Goal: Complete application form

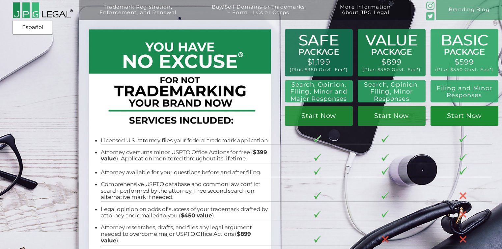
click at [448, 121] on link "Start Now" at bounding box center [464, 116] width 68 height 20
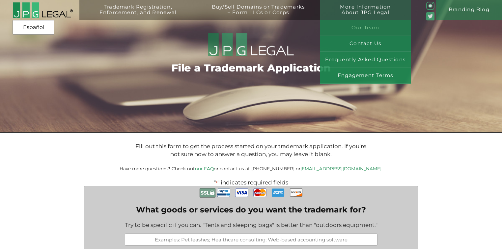
click at [357, 30] on link "Our Team" at bounding box center [365, 28] width 91 height 16
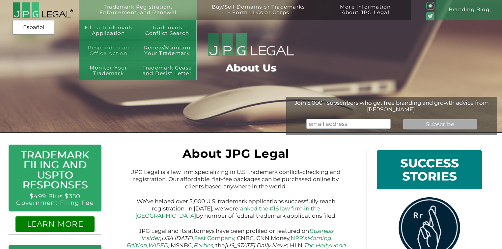
click at [112, 51] on link "Respond to an Office Action" at bounding box center [108, 50] width 59 height 20
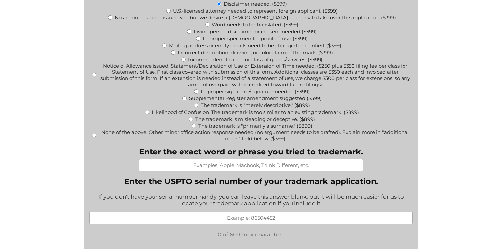
scroll to position [263, 0]
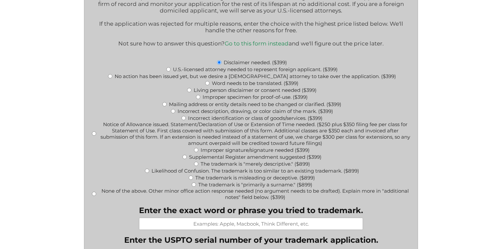
click at [188, 92] on input "Living person disclaimer or consent needed ($399)" at bounding box center [189, 90] width 4 height 4
radio input "true"
click at [219, 65] on input "Disclaimer needed. ($399)" at bounding box center [219, 62] width 4 height 4
radio input "true"
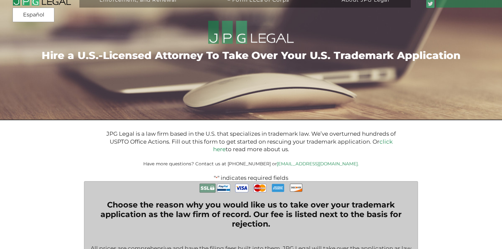
scroll to position [0, 0]
